Goal: Find specific page/section: Find specific page/section

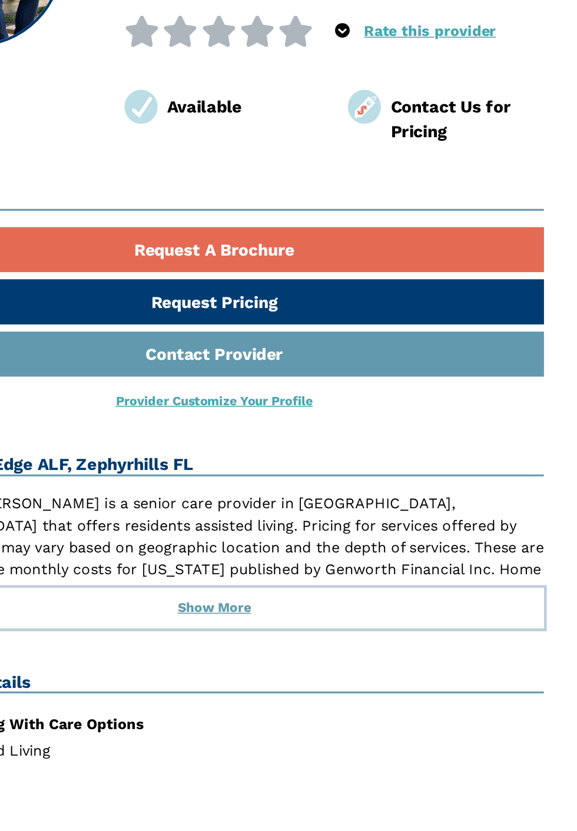
click at [290, 607] on button "Show More" at bounding box center [289, 608] width 424 height 26
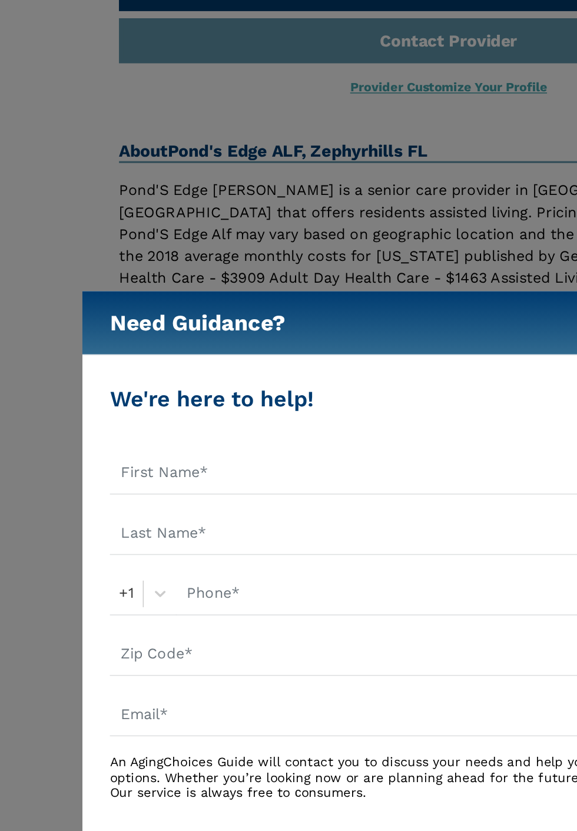
scroll to position [418, 0]
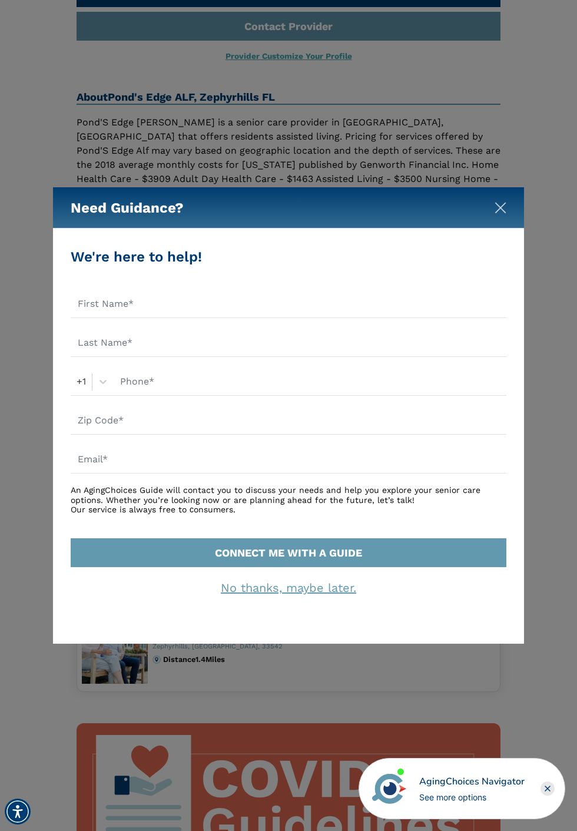
click at [507, 214] on img "Close" at bounding box center [501, 208] width 12 height 12
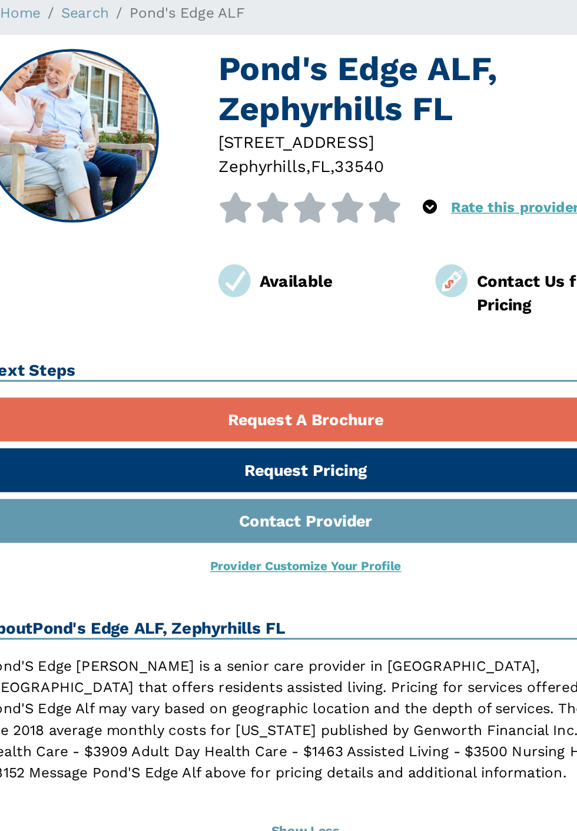
scroll to position [99, 0]
